Goal: Task Accomplishment & Management: Complete application form

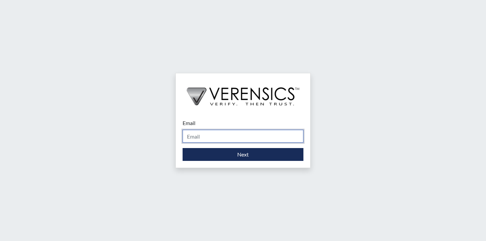
click at [255, 136] on input "Email" at bounding box center [243, 136] width 121 height 13
type input "[EMAIL_ADDRESS][PERSON_NAME][DOMAIN_NAME]"
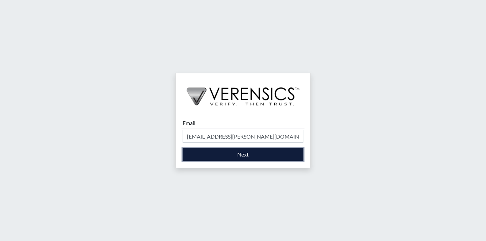
click at [246, 155] on button "Next" at bounding box center [243, 154] width 121 height 13
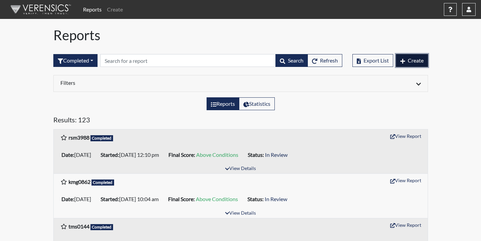
click at [407, 62] on button "Create" at bounding box center [412, 60] width 32 height 13
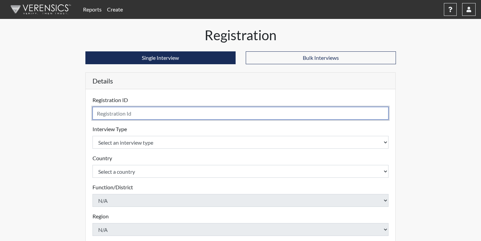
click at [159, 114] on input "text" at bounding box center [240, 113] width 296 height 13
type input "nlb9953"
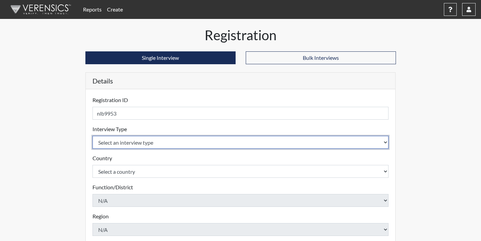
click at [166, 140] on select "Select an interview type Corrections Pre-Employment" at bounding box center [240, 142] width 296 height 13
select select "ff733e93-e1bf-11ea-9c9f-0eff0cf7eb8f"
click at [92, 136] on select "Select an interview type Corrections Pre-Employment" at bounding box center [240, 142] width 296 height 13
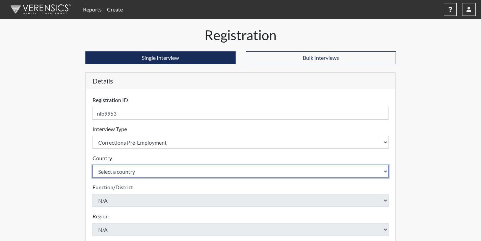
click at [162, 172] on select "Select a country [GEOGRAPHIC_DATA] [GEOGRAPHIC_DATA]" at bounding box center [240, 171] width 296 height 13
select select "united-states-of-[GEOGRAPHIC_DATA]"
click at [92, 165] on select "Select a country [GEOGRAPHIC_DATA] [GEOGRAPHIC_DATA]" at bounding box center [240, 171] width 296 height 13
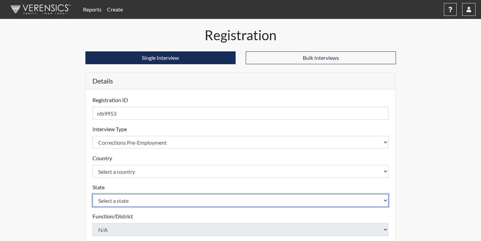
click at [158, 200] on select "Select a state [US_STATE] [US_STATE] [US_STATE] [US_STATE] [US_STATE] [US_STATE…" at bounding box center [240, 200] width 296 height 13
select select "GA"
click at [92, 194] on select "Select a state [US_STATE] [US_STATE] [US_STATE] [US_STATE] [US_STATE] [US_STATE…" at bounding box center [240, 200] width 296 height 13
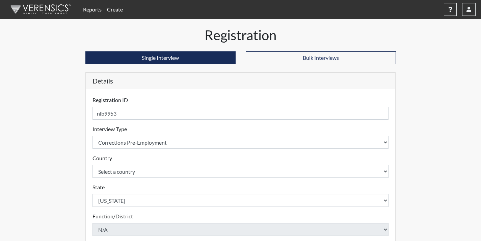
click at [57, 161] on div "Registration Single Interview Bulk Interviews Details Registration ID nlb9953 P…" at bounding box center [240, 218] width 385 height 382
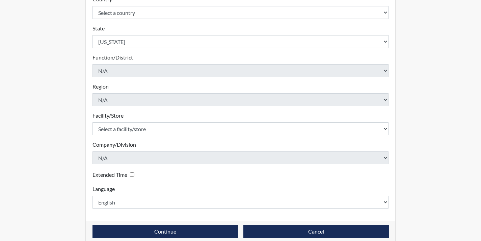
scroll to position [168, 0]
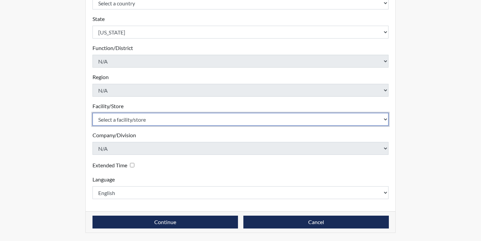
click at [134, 122] on select "Select a facility/store Coastal SP" at bounding box center [240, 119] width 296 height 13
select select "1ca32380-6dc3-48c7-adf5-9eb7d7284c70"
click at [92, 113] on select "Select a facility/store Coastal SP" at bounding box center [240, 119] width 296 height 13
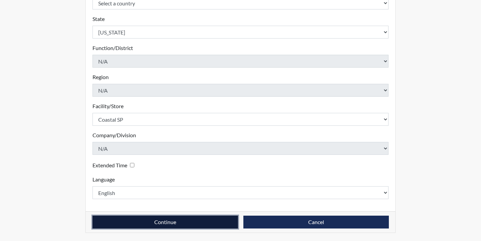
click at [182, 218] on button "Continue" at bounding box center [164, 221] width 145 height 13
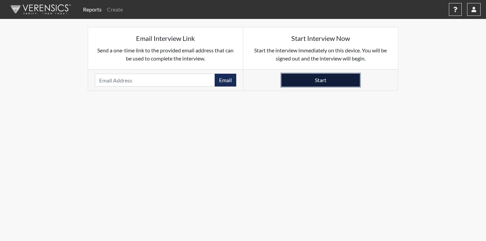
click at [340, 83] on button "Start" at bounding box center [320, 80] width 78 height 13
